Goal: Obtain resource: Download file/media

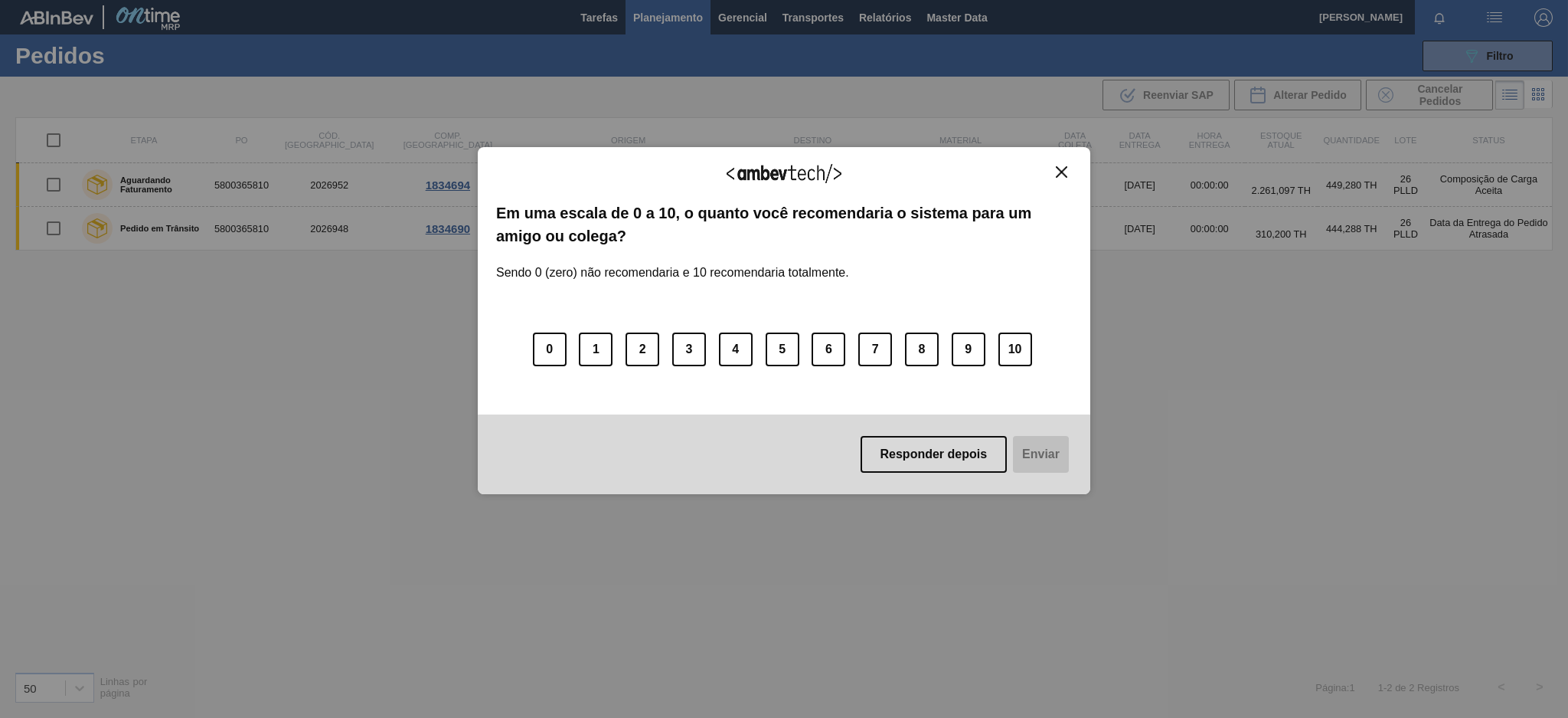
click at [1051, 173] on button "Close" at bounding box center [1061, 172] width 21 height 13
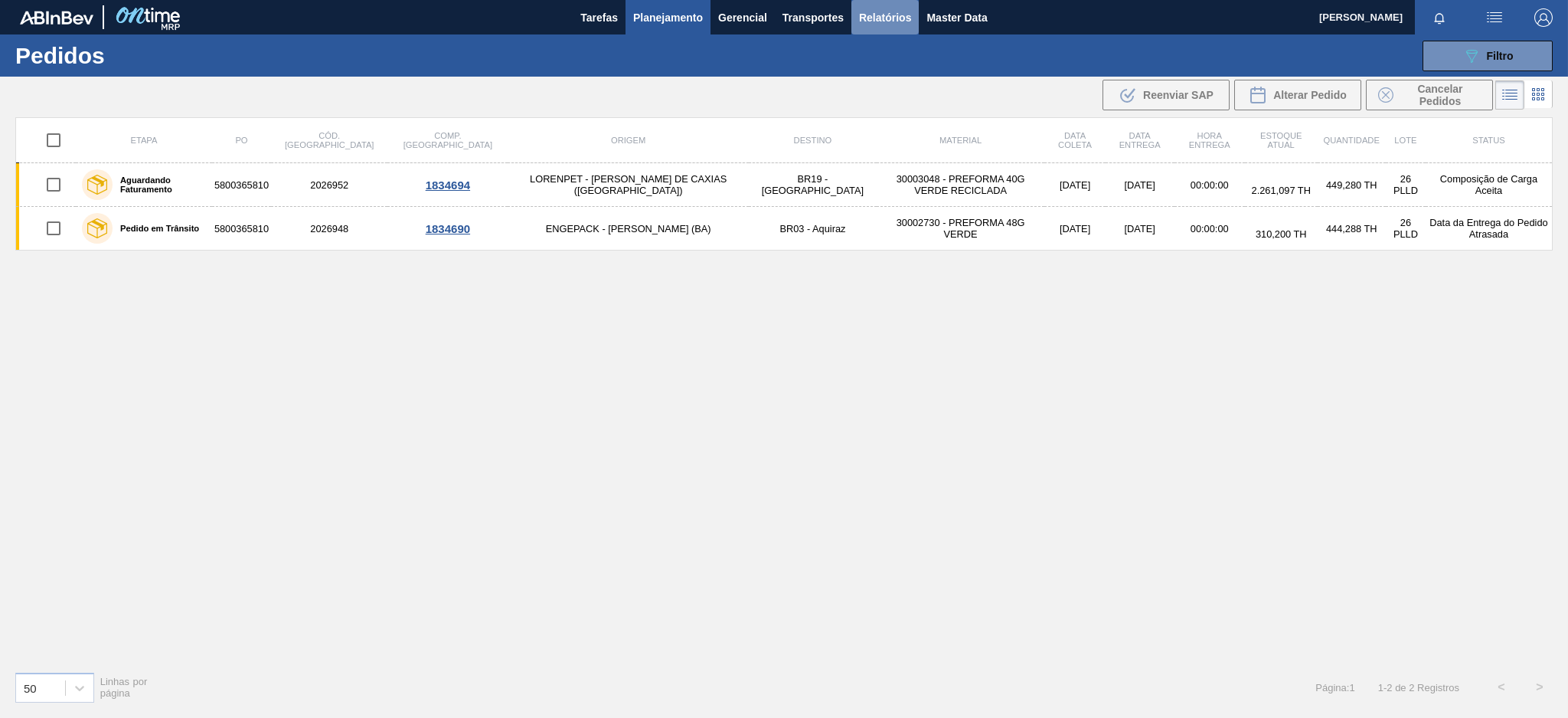
click at [873, 17] on span "Relatórios" at bounding box center [885, 18] width 52 height 18
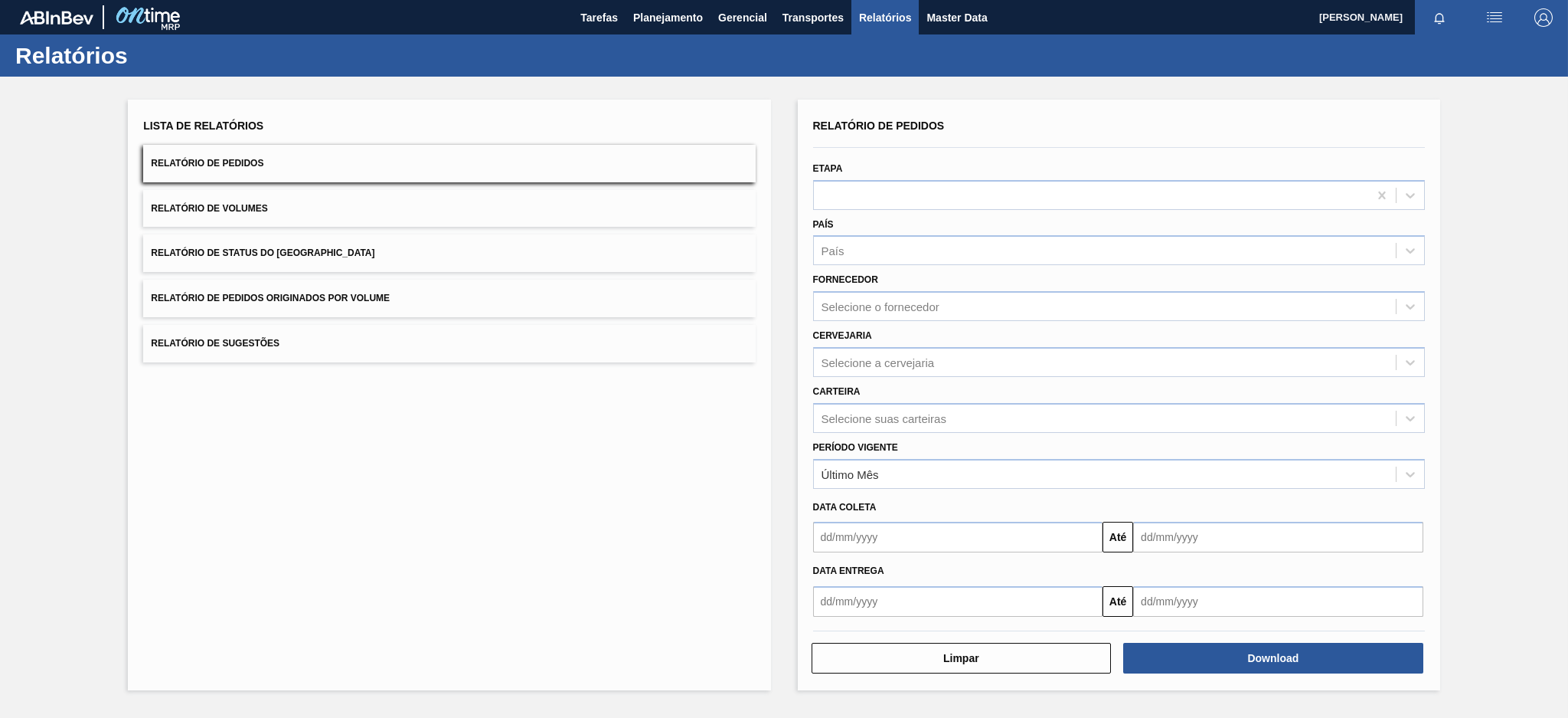
click at [590, 301] on button "Relatório de Pedidos Originados por Volume" at bounding box center [449, 298] width 612 height 38
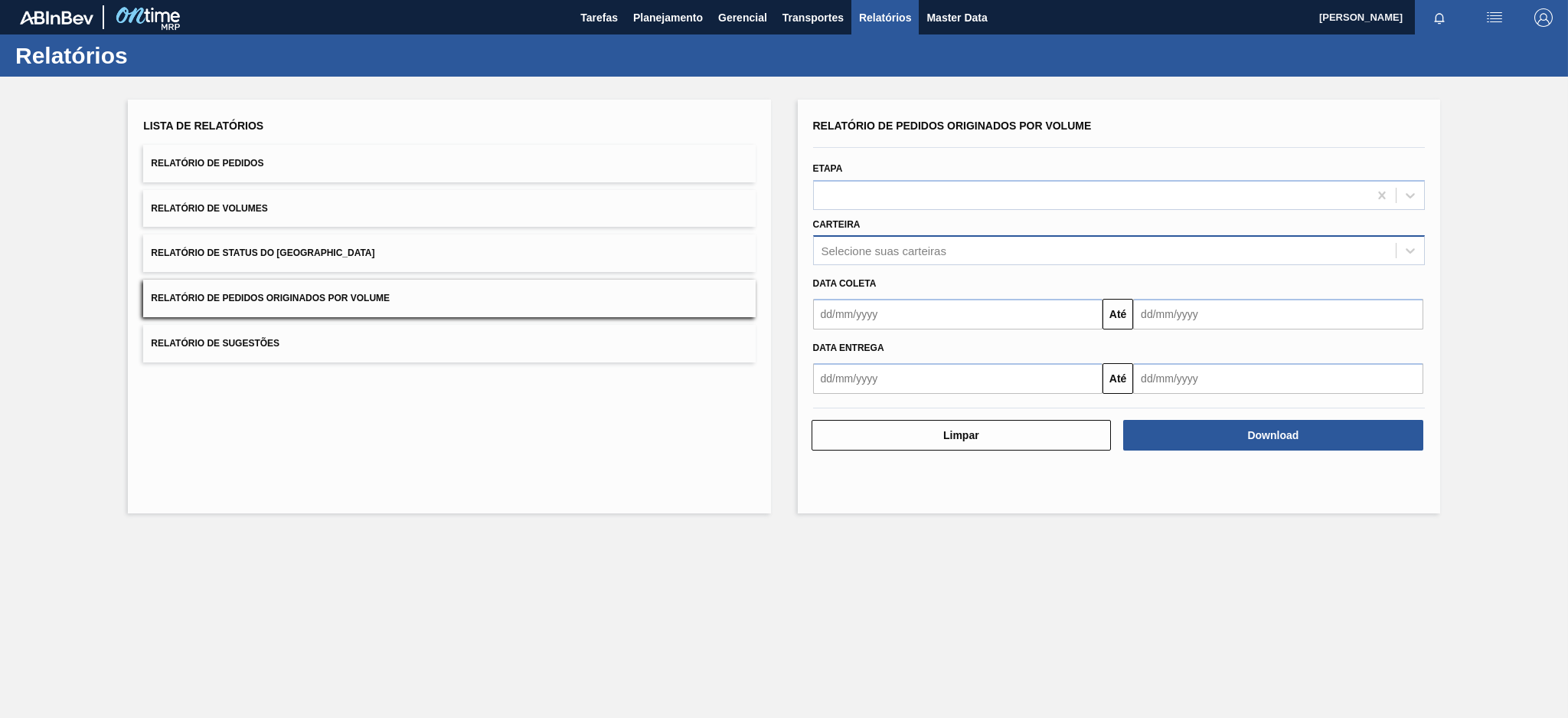
click at [900, 250] on div "Selecione suas carteiras" at bounding box center [884, 251] width 125 height 13
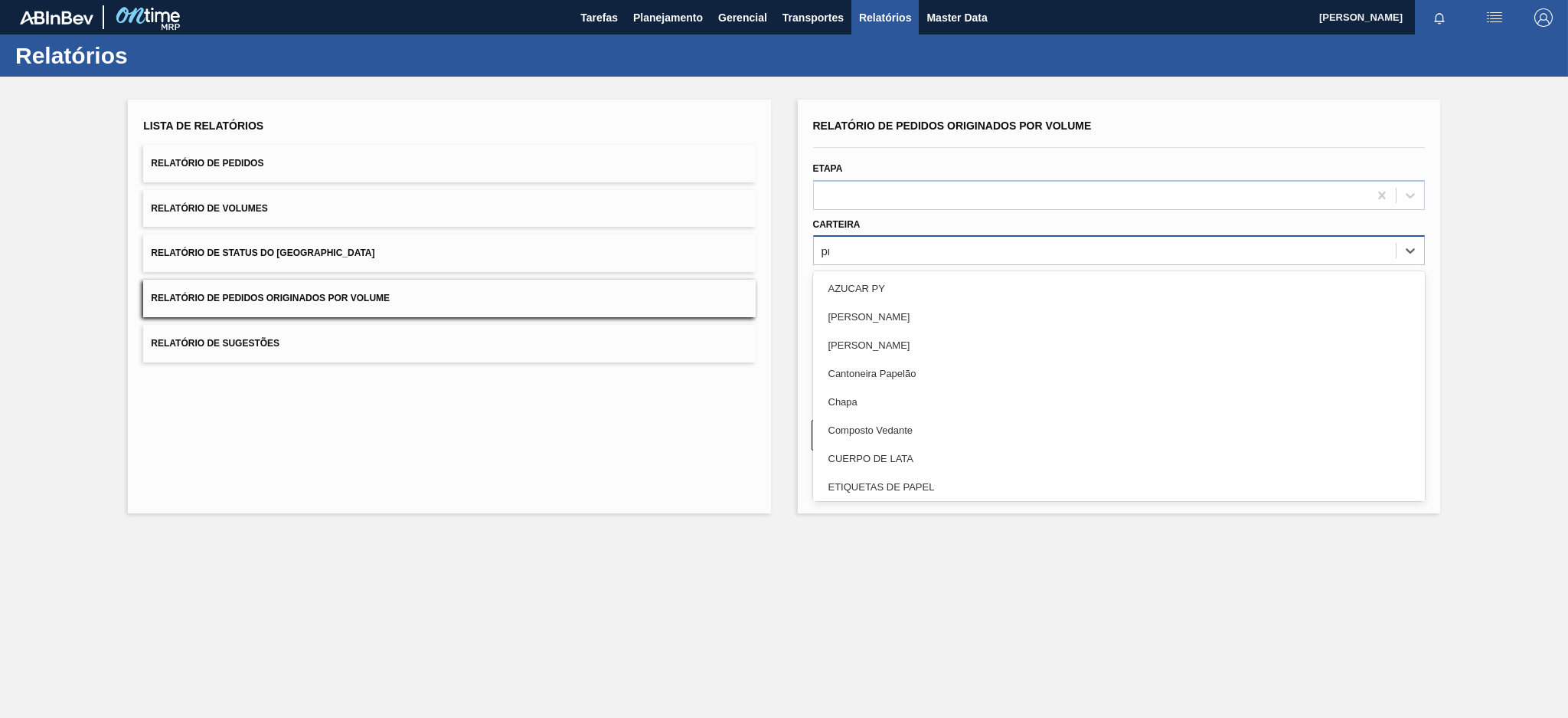
type input "pre"
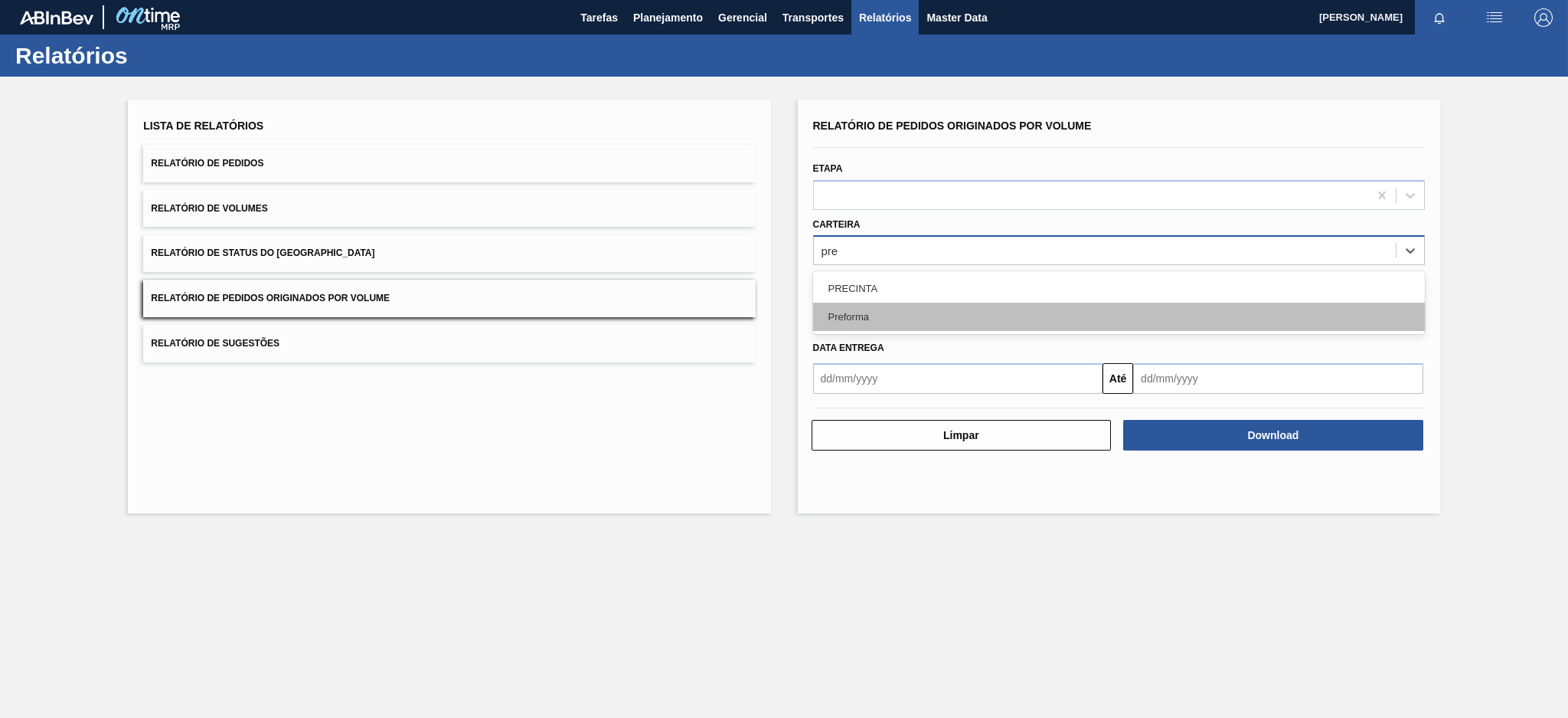
click at [870, 320] on div "Preforma" at bounding box center [1119, 316] width 612 height 28
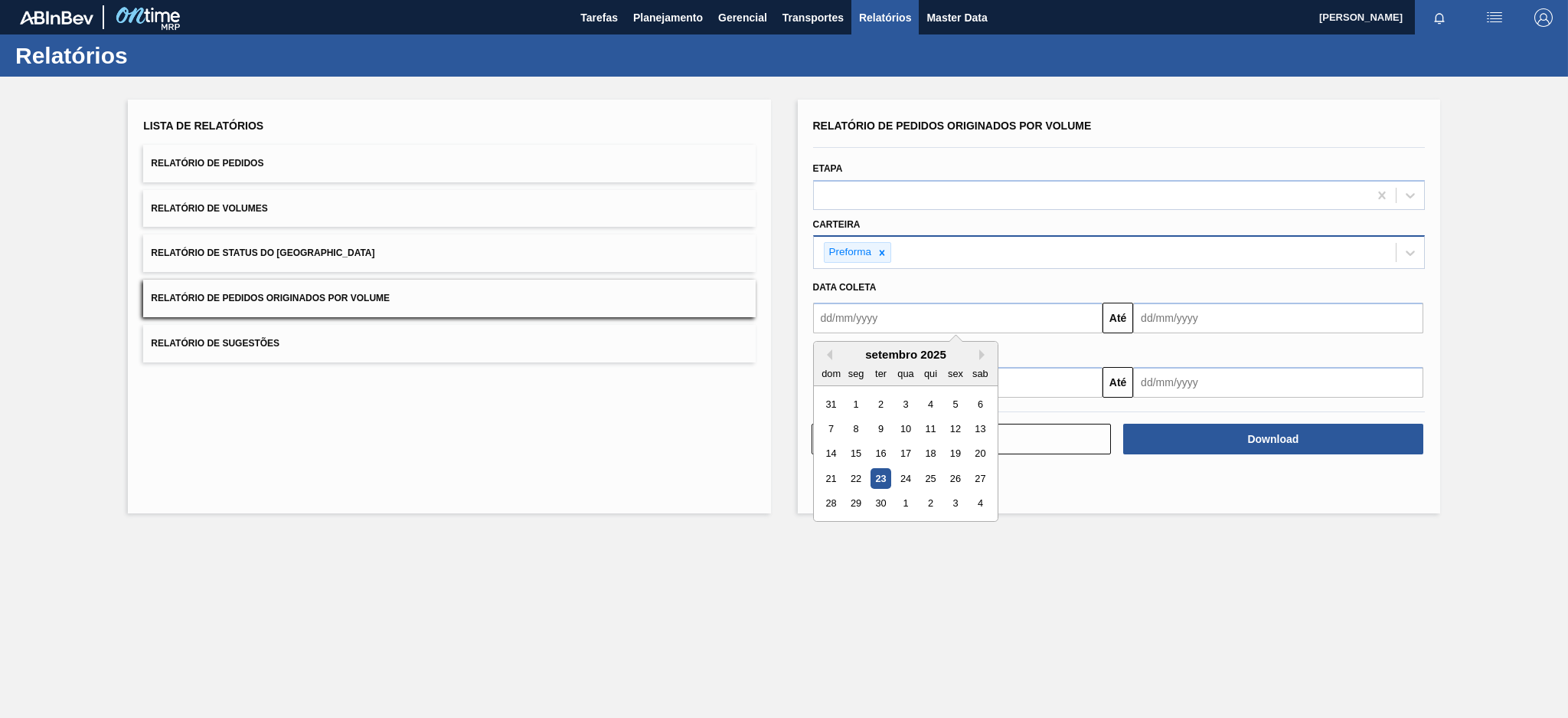
click at [870, 320] on input "text" at bounding box center [958, 318] width 290 height 31
click at [832, 352] on div "setembro 2025" at bounding box center [906, 354] width 184 height 13
click at [831, 450] on div "14" at bounding box center [831, 453] width 21 height 21
type input "[DATE]"
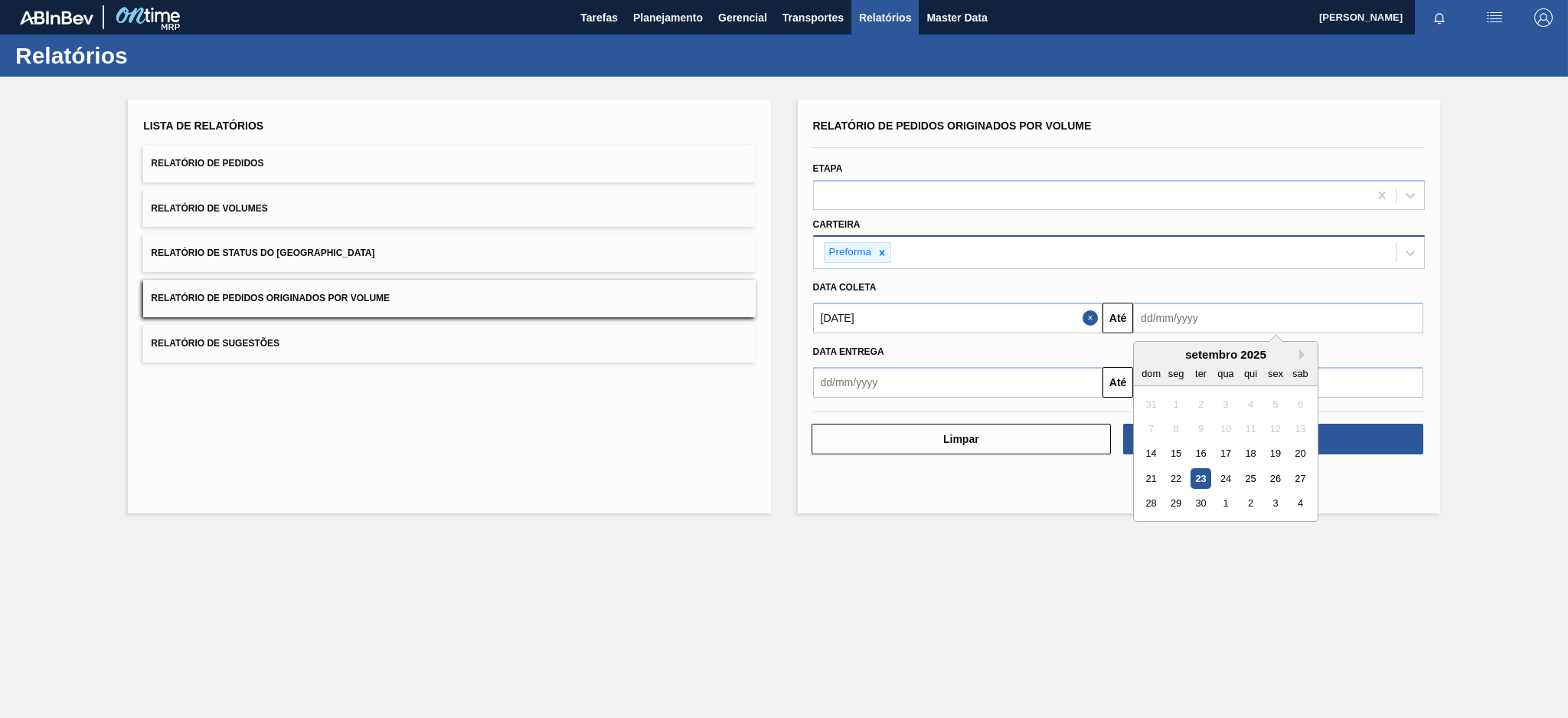
click at [1223, 313] on input "text" at bounding box center [1278, 318] width 290 height 31
click at [1203, 486] on div "23" at bounding box center [1201, 478] width 21 height 21
type input "[DATE]"
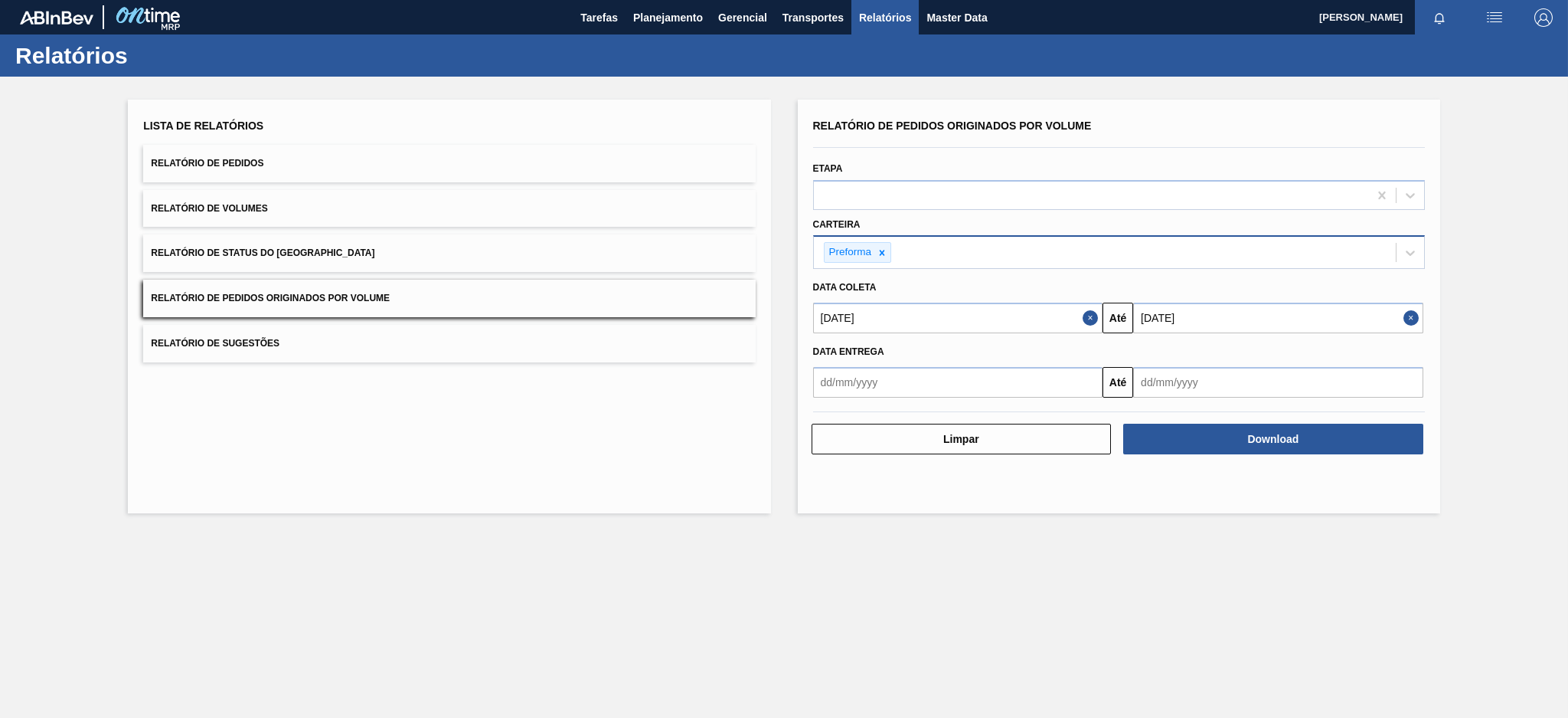
click at [1091, 312] on button "Close" at bounding box center [1093, 318] width 20 height 31
click at [992, 324] on input "text" at bounding box center [958, 318] width 290 height 31
click at [830, 353] on button "Previous Month" at bounding box center [827, 354] width 11 height 11
click at [832, 481] on div "17" at bounding box center [831, 478] width 21 height 21
type input "[DATE]"
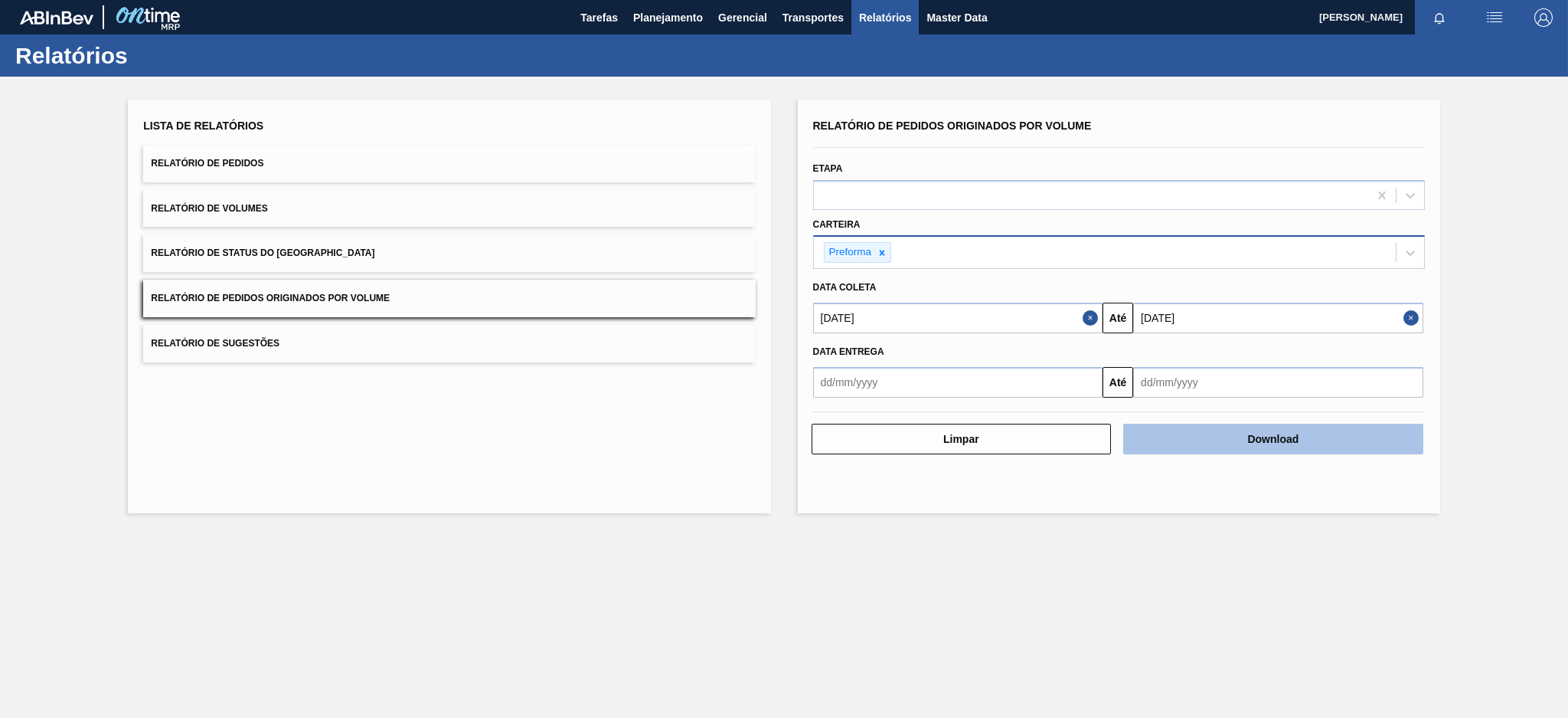
click at [1171, 436] on button "Download" at bounding box center [1273, 439] width 300 height 31
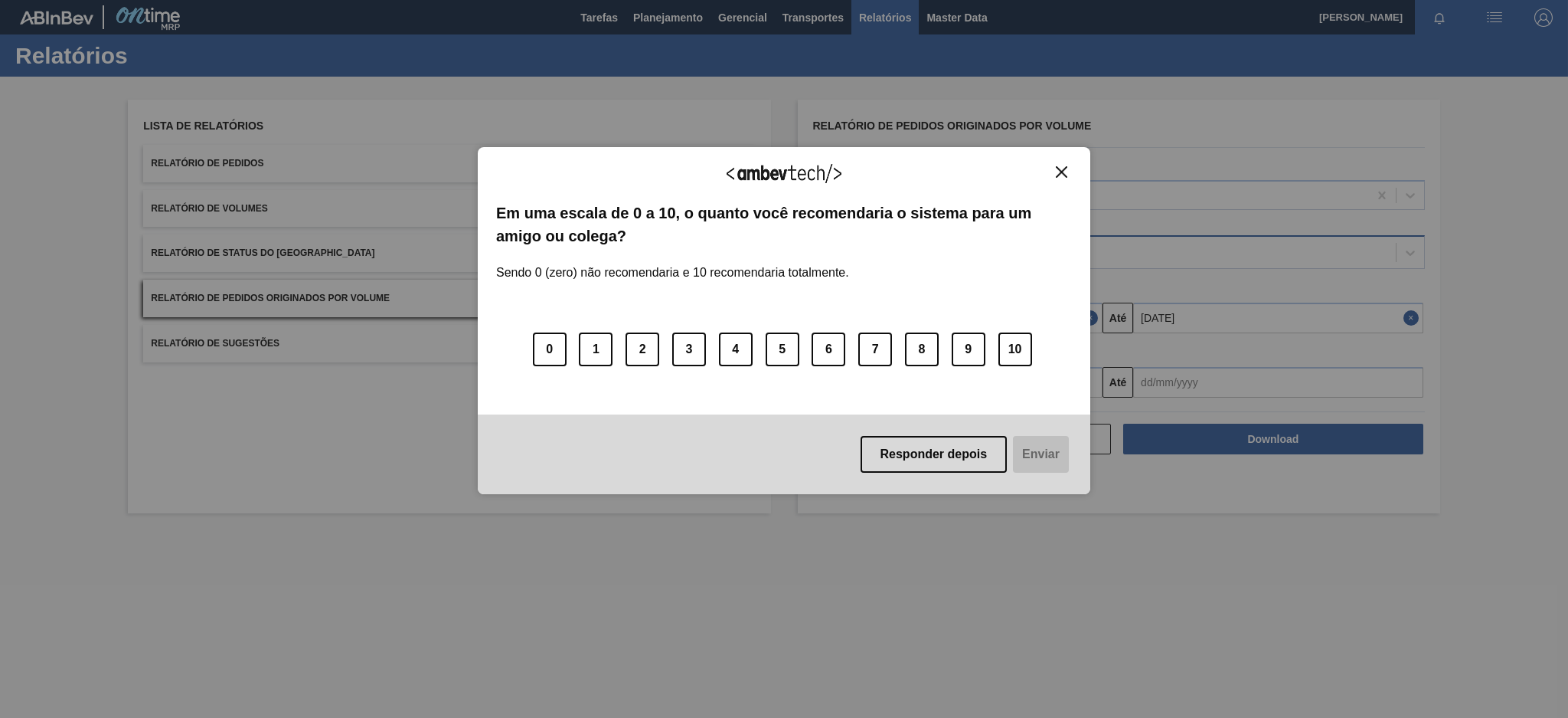
click at [1057, 167] on img "Close" at bounding box center [1061, 172] width 12 height 12
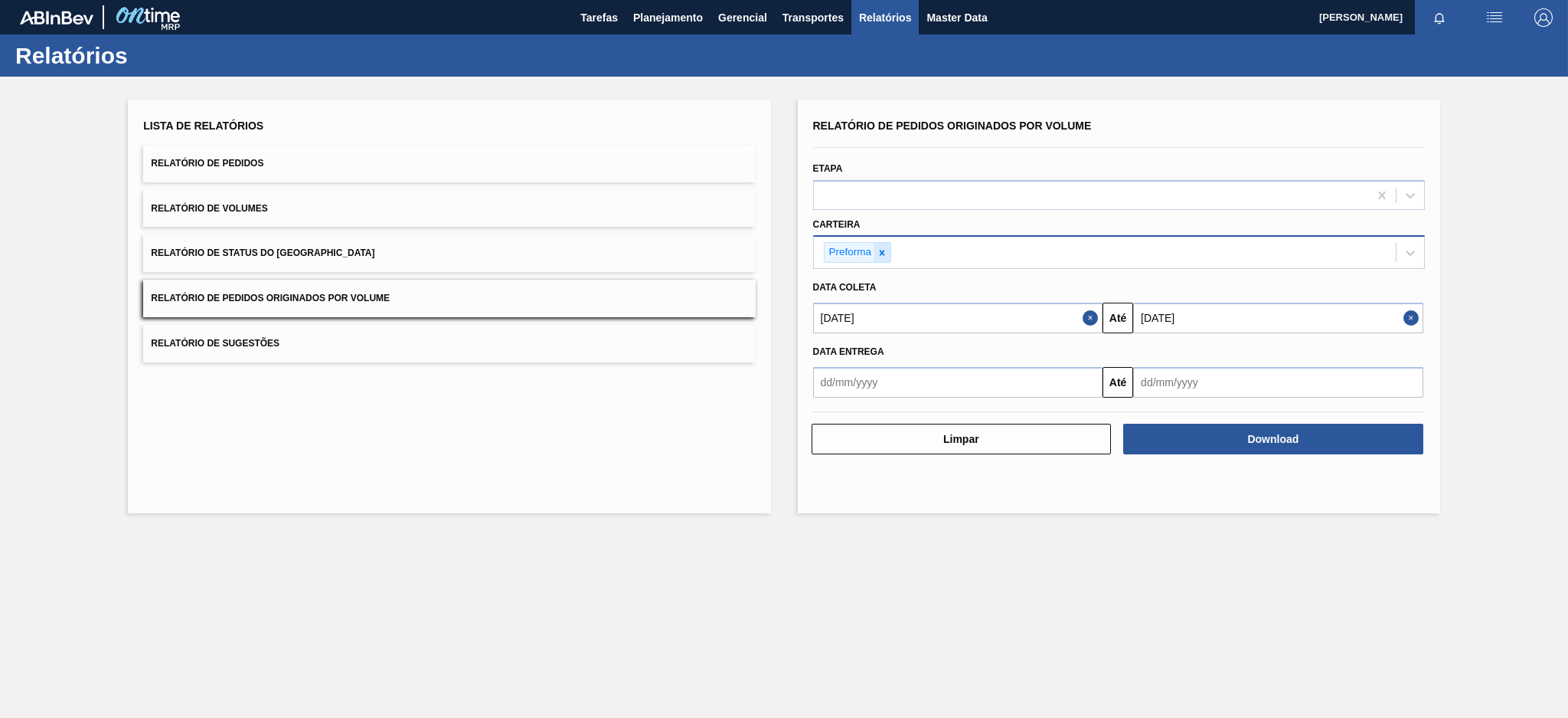
click at [888, 255] on div at bounding box center [882, 252] width 17 height 19
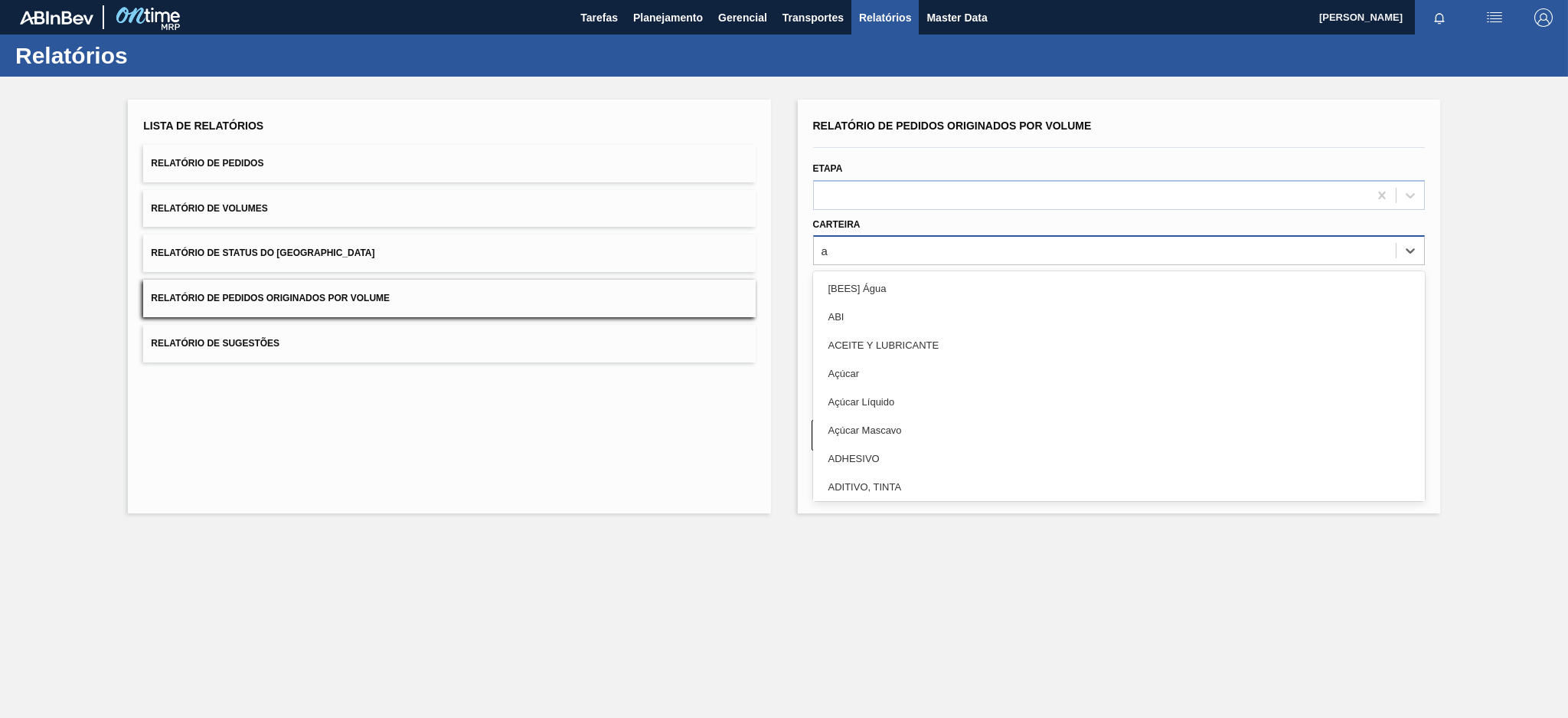
type input "aç"
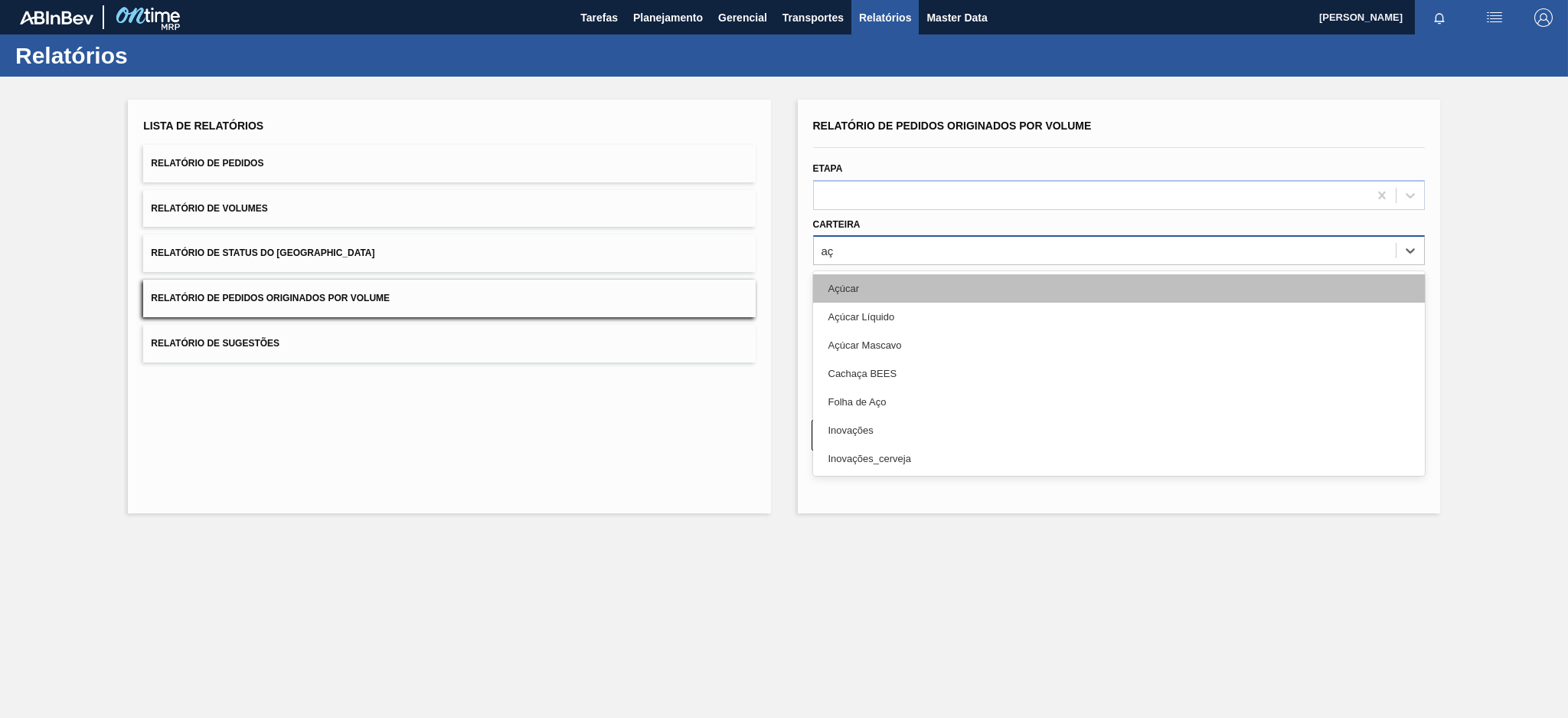
click at [858, 282] on div "Açúcar" at bounding box center [1119, 288] width 612 height 28
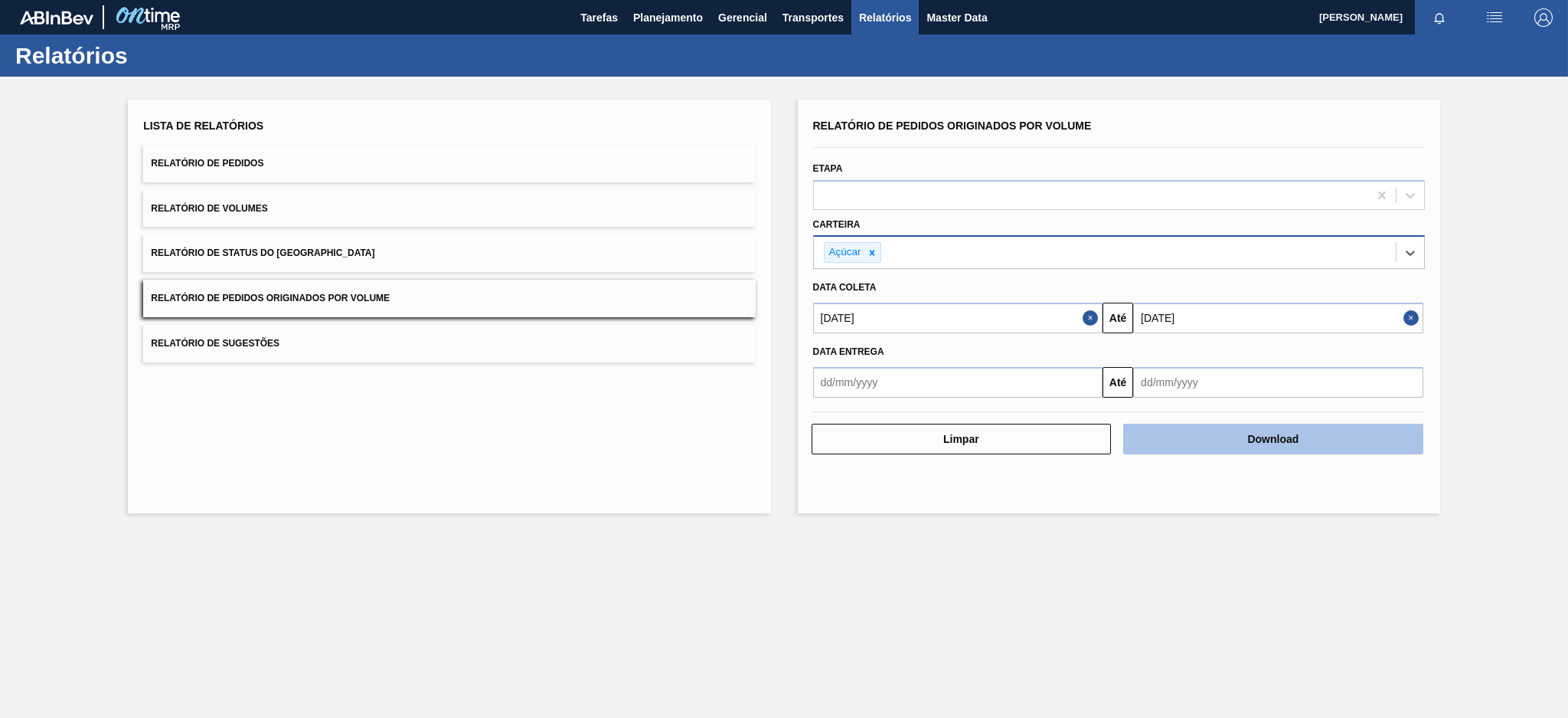
click at [1182, 433] on button "Download" at bounding box center [1273, 439] width 300 height 31
